Goal: Transaction & Acquisition: Obtain resource

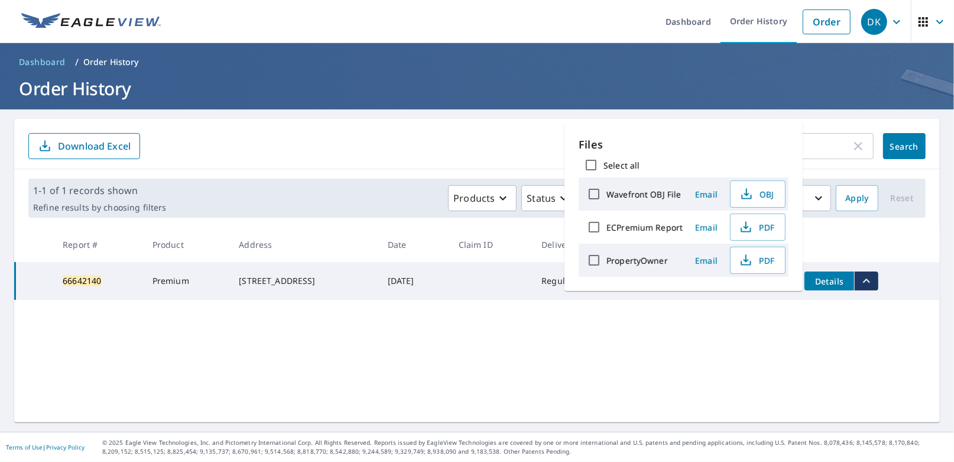
click at [416, 129] on div "66642140 ​ Search Download Excel" at bounding box center [477, 144] width 926 height 50
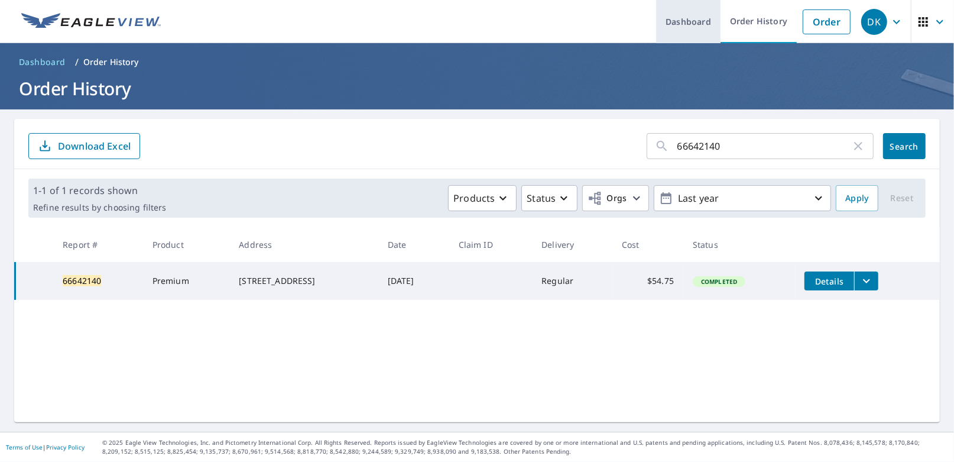
click at [676, 24] on link "Dashboard" at bounding box center [688, 21] width 64 height 43
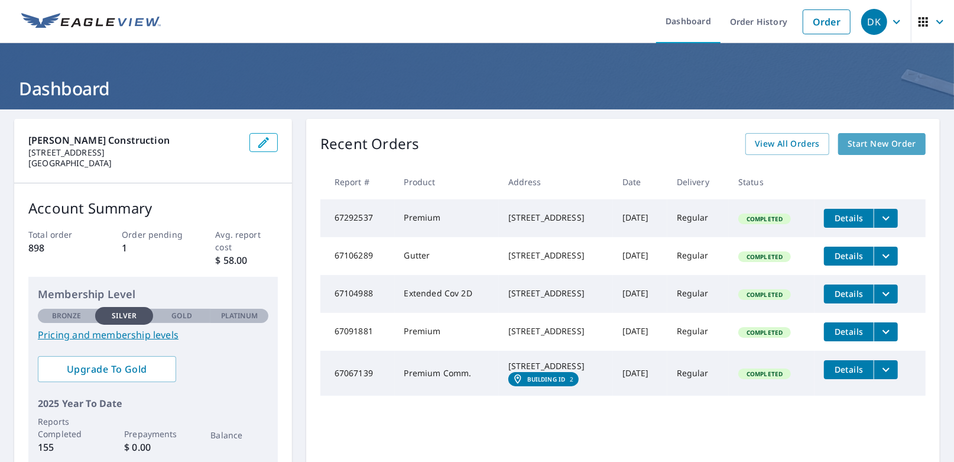
click at [855, 144] on span "Start New Order" at bounding box center [882, 144] width 69 height 15
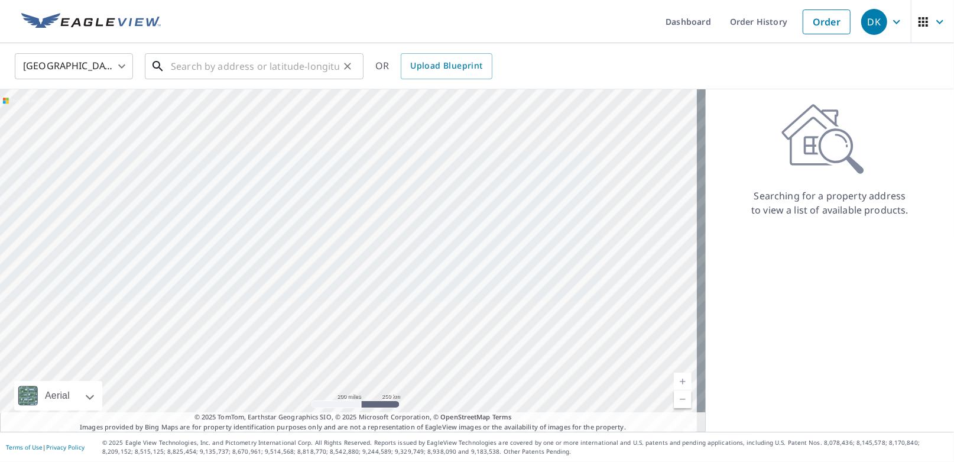
click at [289, 61] on input "text" at bounding box center [255, 66] width 169 height 33
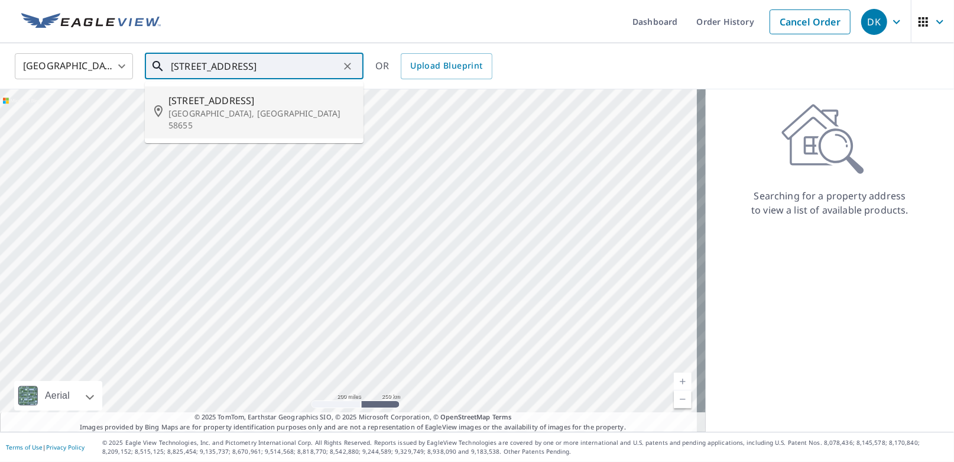
click at [216, 105] on span "[STREET_ADDRESS]" at bounding box center [262, 100] width 186 height 14
type input "[STREET_ADDRESS]"
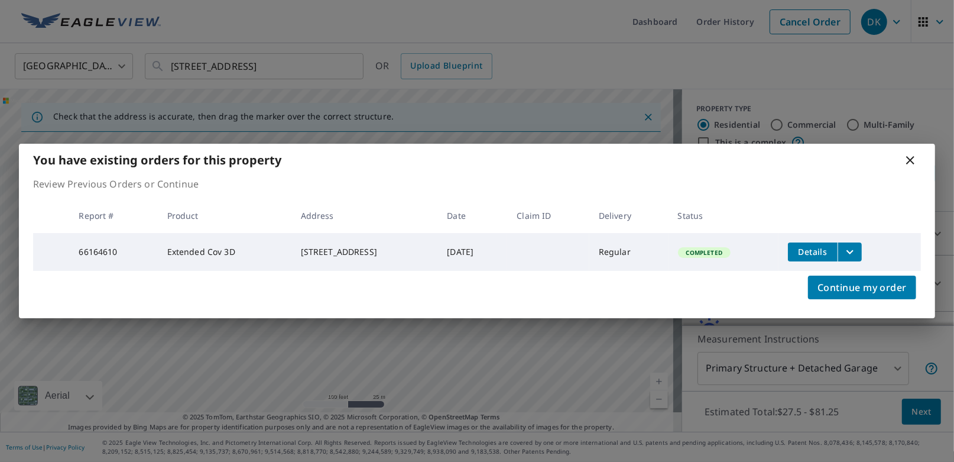
click at [857, 248] on icon "filesDropdownBtn-66164610" at bounding box center [850, 252] width 14 height 14
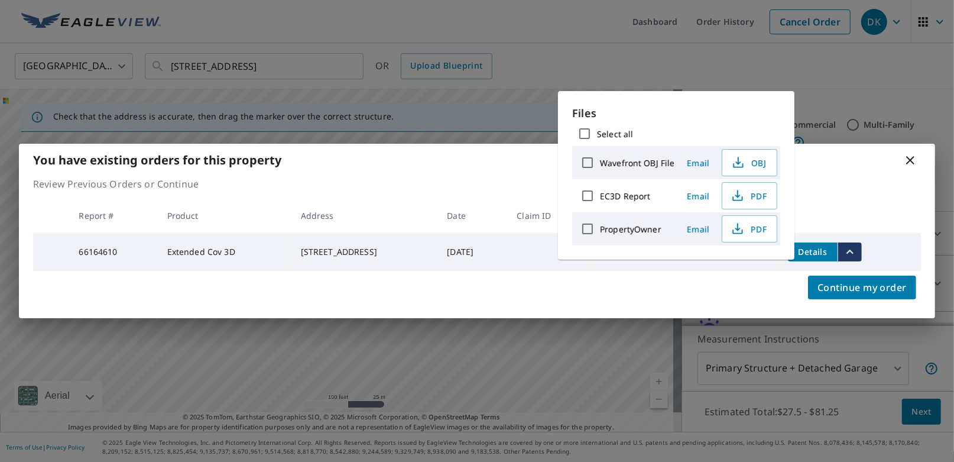
click at [626, 194] on label "EC3D Report" at bounding box center [625, 195] width 50 height 11
click at [600, 194] on input "EC3D Report" at bounding box center [587, 195] width 25 height 25
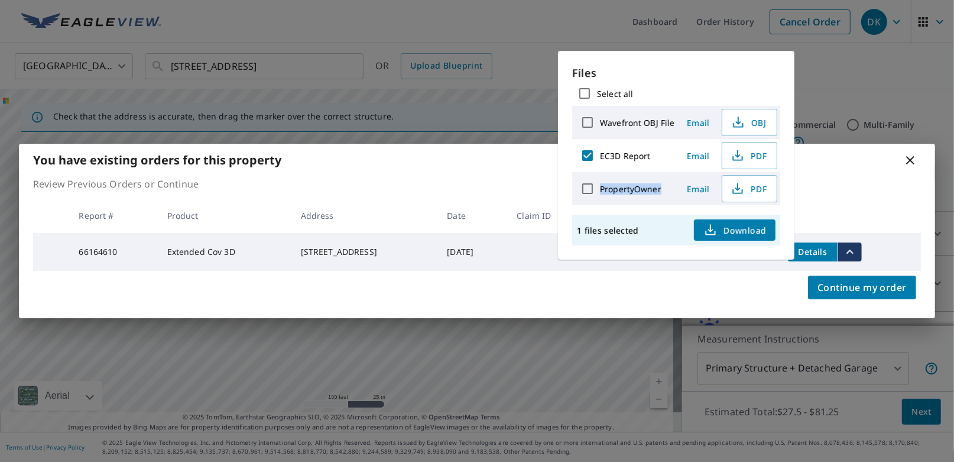
click at [626, 194] on div "PropertyOwner" at bounding box center [624, 188] width 99 height 25
click at [628, 151] on label "EC3D Report" at bounding box center [625, 155] width 50 height 11
click at [600, 151] on input "EC3D Report" at bounding box center [587, 155] width 25 height 25
checkbox input "false"
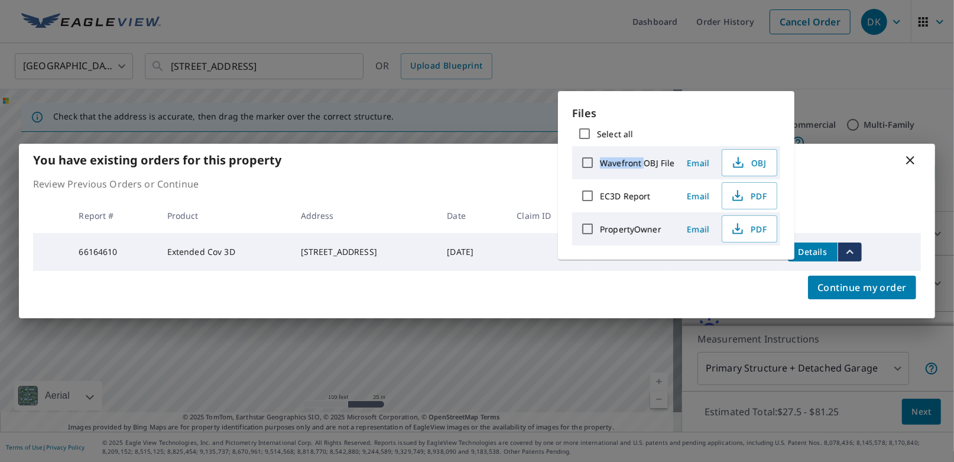
click at [628, 151] on div "Wavefront OBJ File" at bounding box center [624, 162] width 99 height 25
click at [741, 194] on icon "button" at bounding box center [738, 196] width 14 height 14
click at [751, 191] on span "PDF" at bounding box center [749, 196] width 38 height 14
click at [792, 67] on div "You have existing orders for this property Review Previous Orders or Continue R…" at bounding box center [477, 231] width 954 height 462
